Goal: Navigation & Orientation: Find specific page/section

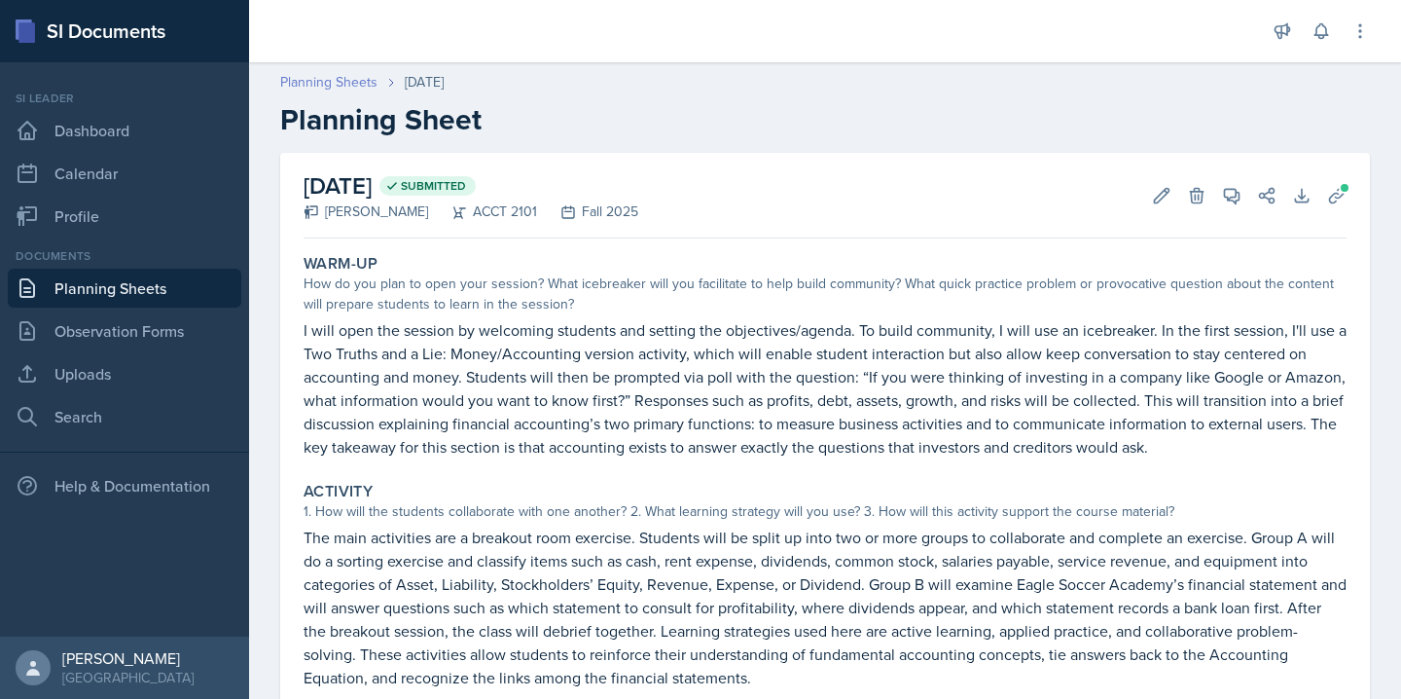
click at [299, 78] on link "Planning Sheets" at bounding box center [328, 82] width 97 height 20
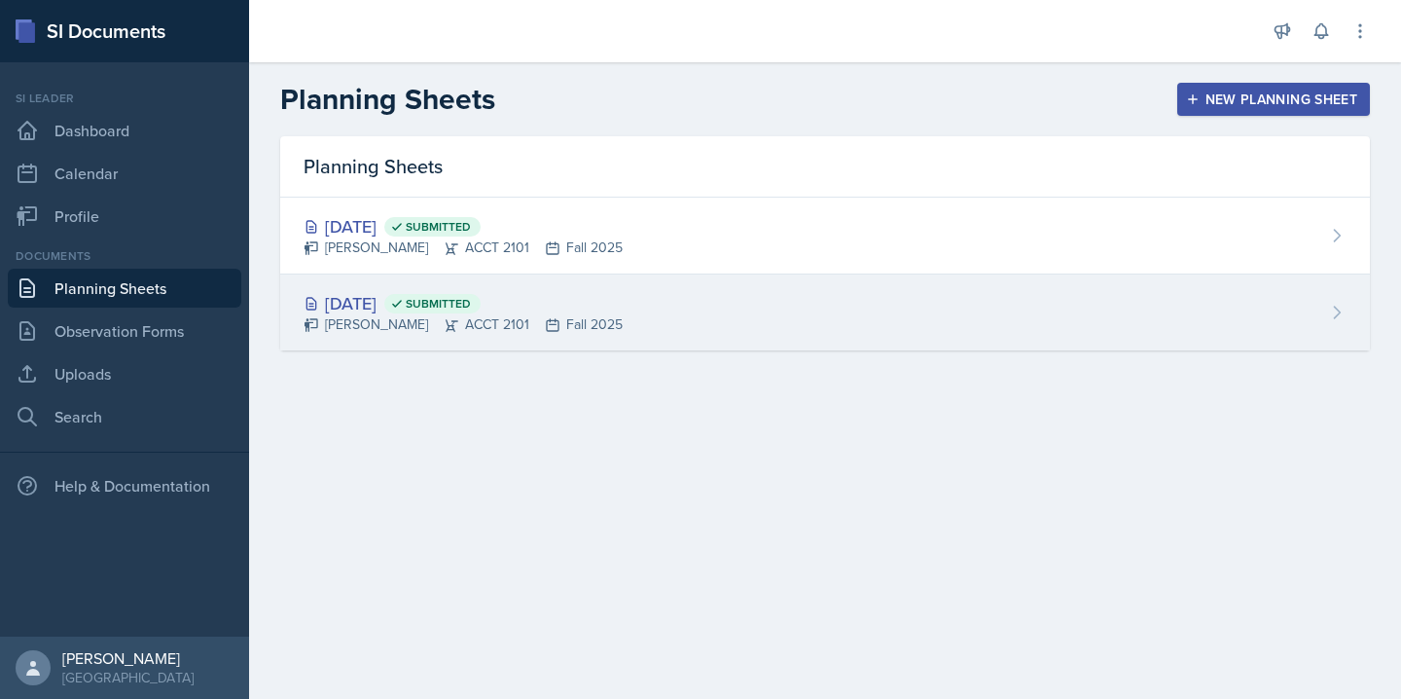
click at [548, 288] on div "[DATE] Submitted [PERSON_NAME] ACCT 2101 Fall 2025" at bounding box center [825, 312] width 1090 height 76
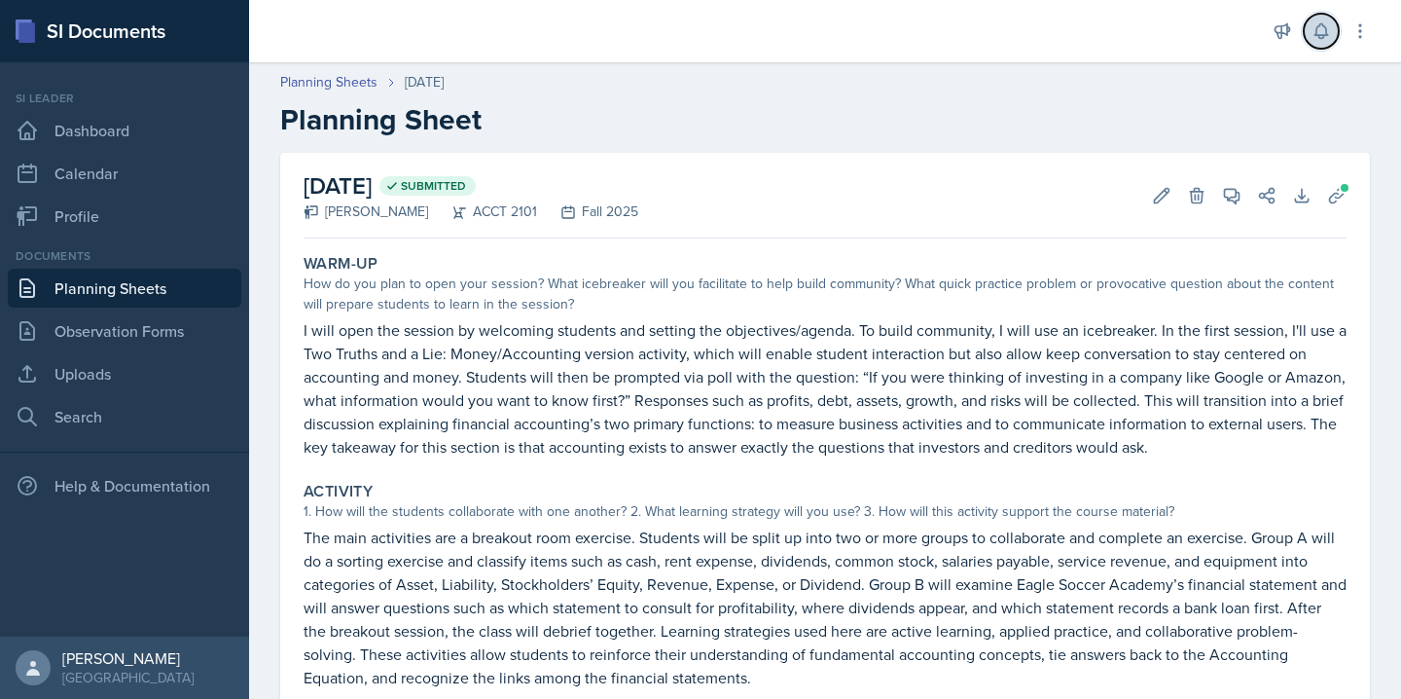
click at [1322, 32] on icon at bounding box center [1320, 30] width 19 height 19
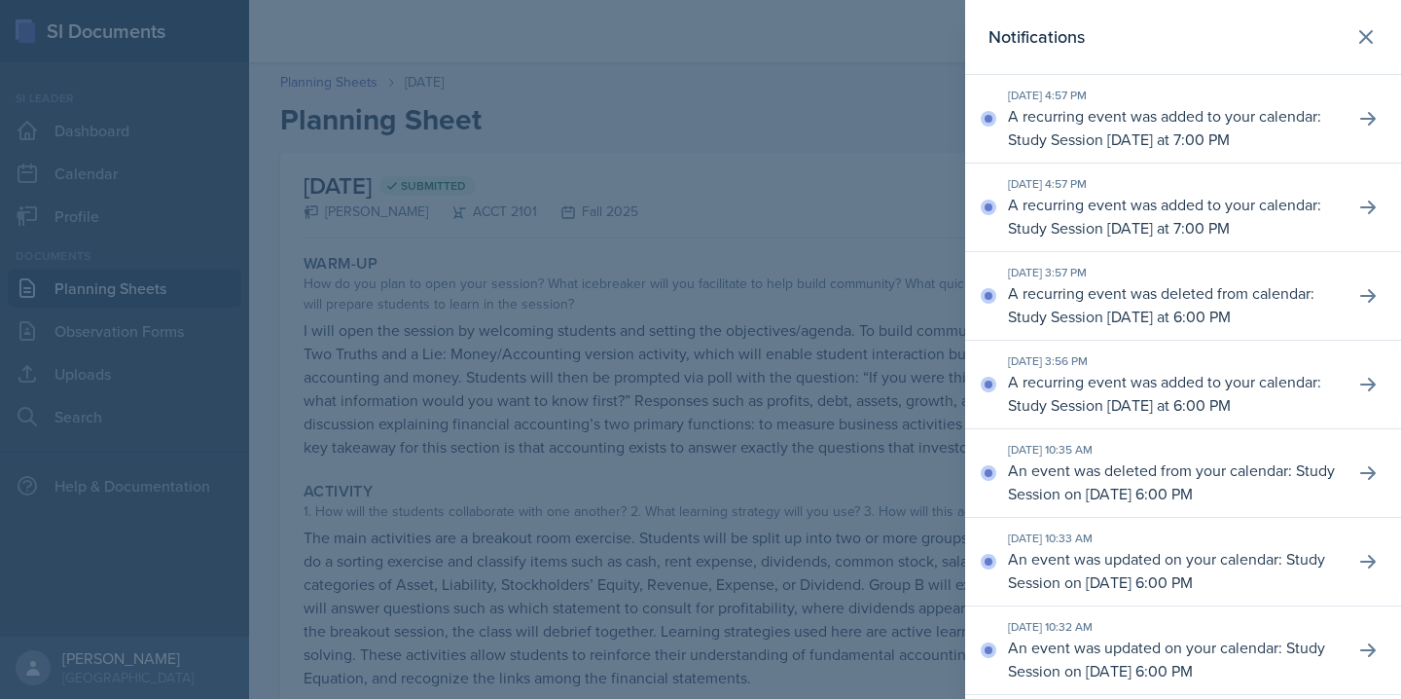
click at [653, 165] on div at bounding box center [700, 349] width 1401 height 699
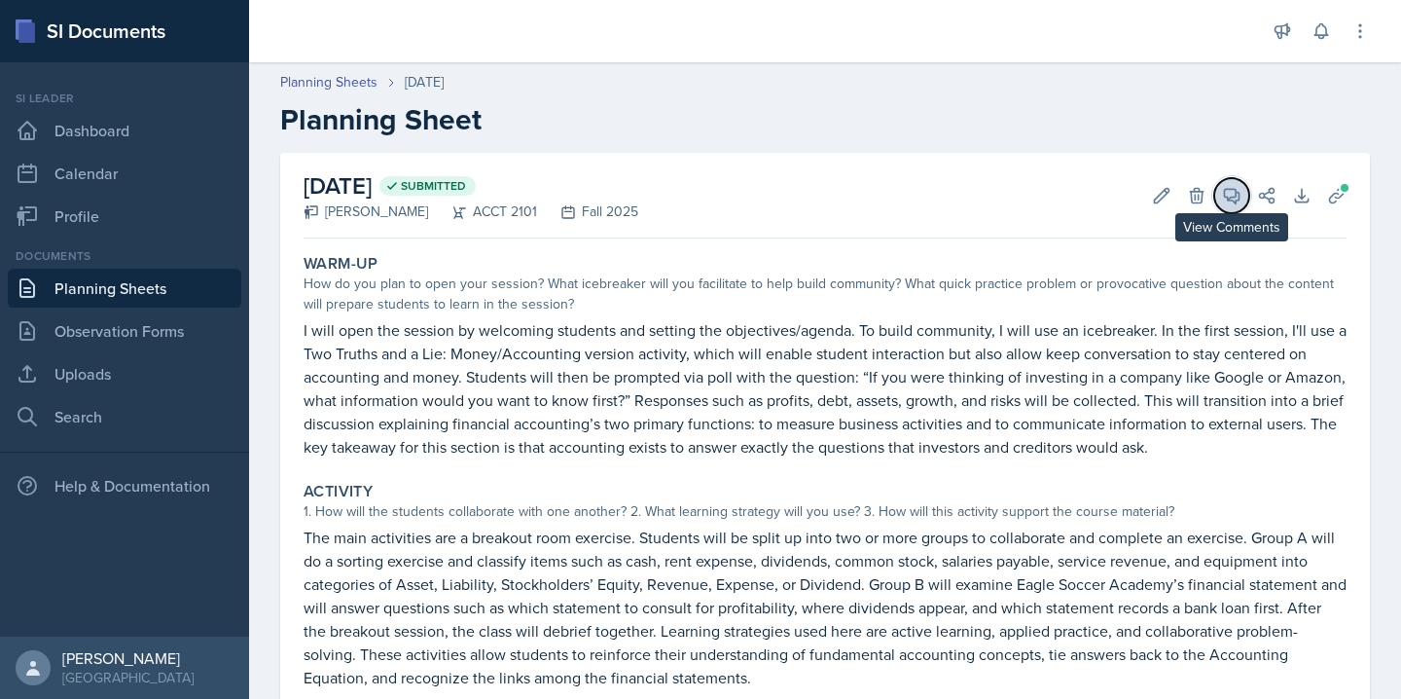
click at [1229, 189] on icon at bounding box center [1232, 196] width 15 height 15
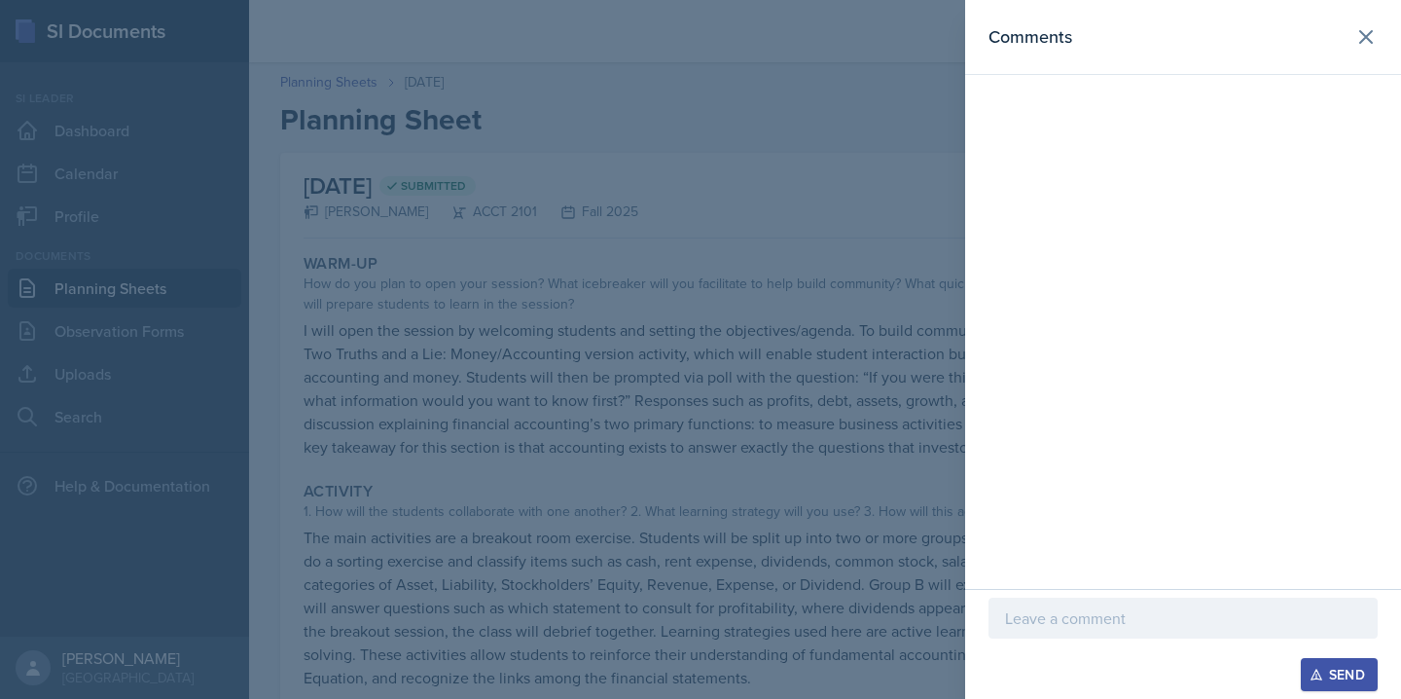
click at [843, 90] on div at bounding box center [700, 349] width 1401 height 699
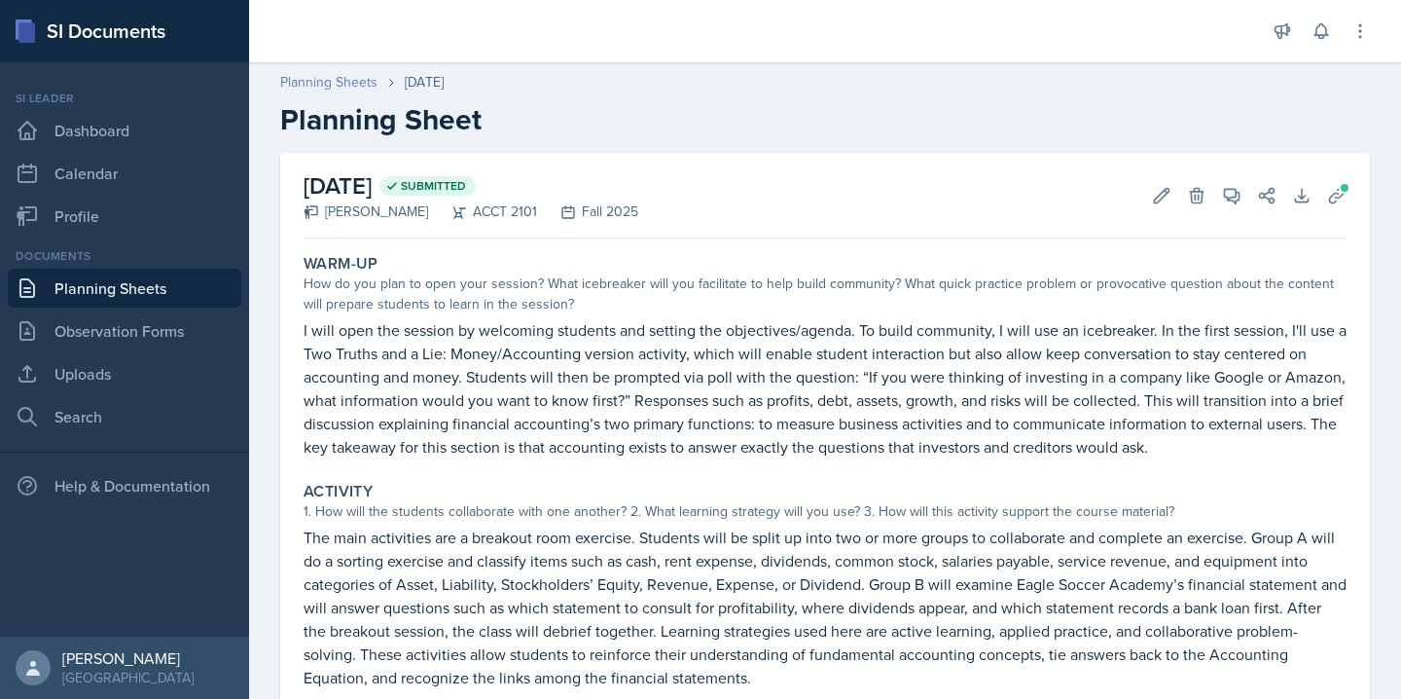
click at [312, 83] on link "Planning Sheets" at bounding box center [328, 82] width 97 height 20
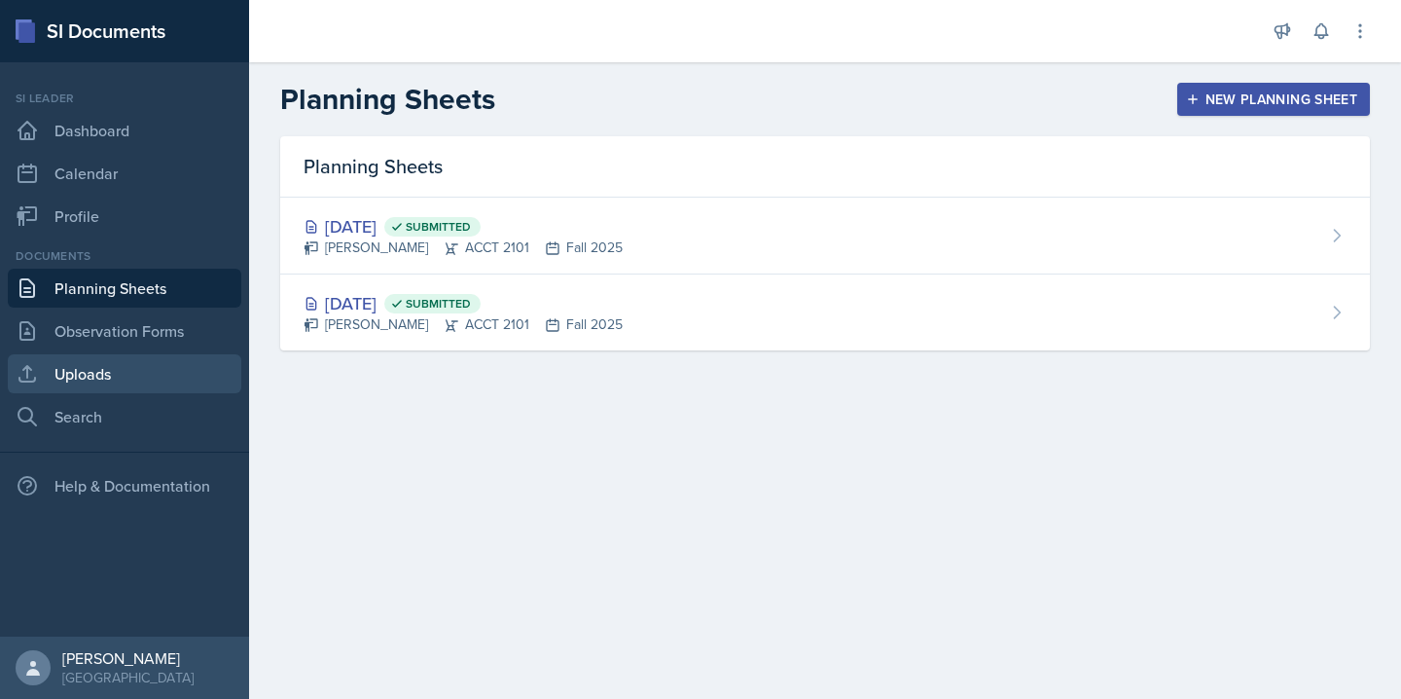
click at [113, 384] on link "Uploads" at bounding box center [124, 373] width 233 height 39
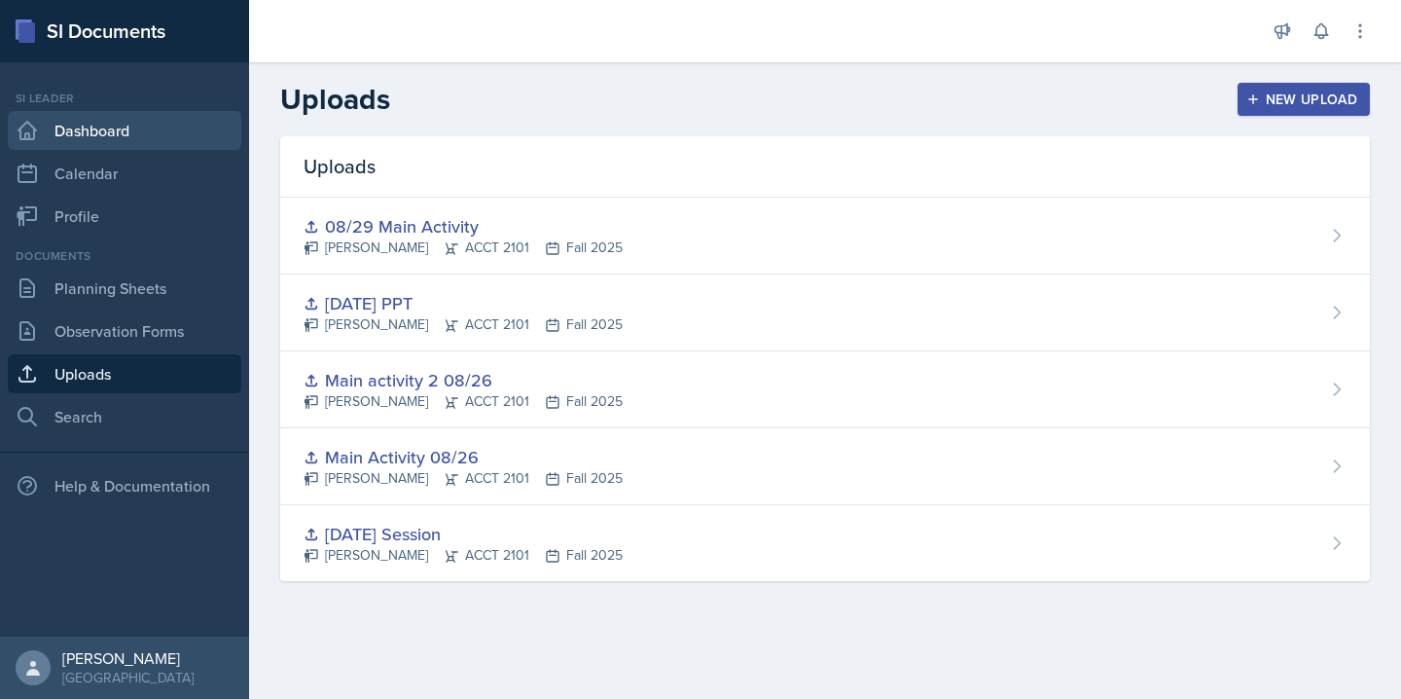
click at [116, 135] on link "Dashboard" at bounding box center [124, 130] width 233 height 39
